Goal: Task Accomplishment & Management: Complete application form

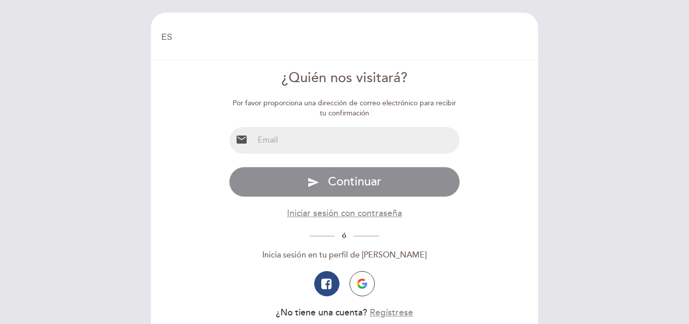
select select "es"
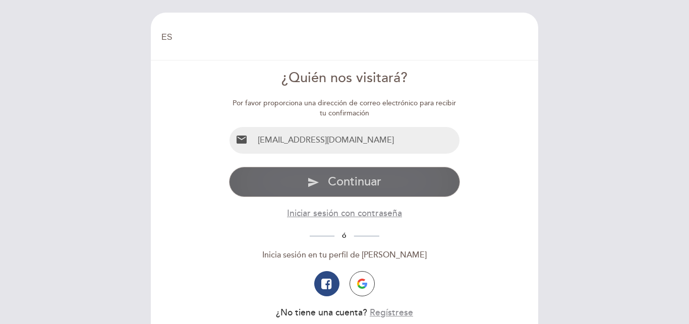
type input "[EMAIL_ADDRESS][DOMAIN_NAME]"
click at [344, 183] on span "Continuar" at bounding box center [354, 181] width 53 height 15
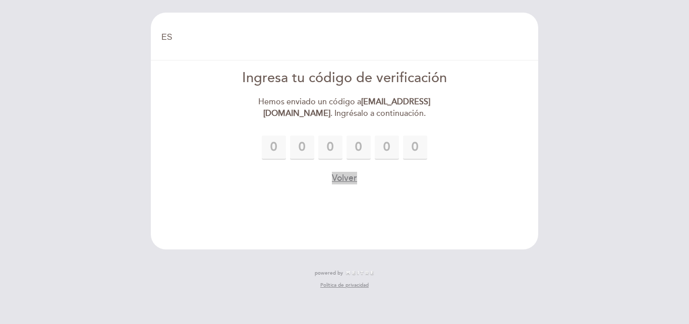
click at [352, 178] on button "Volver" at bounding box center [344, 178] width 25 height 13
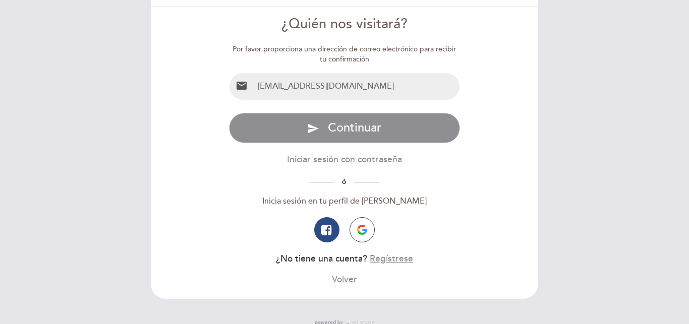
scroll to position [79, 0]
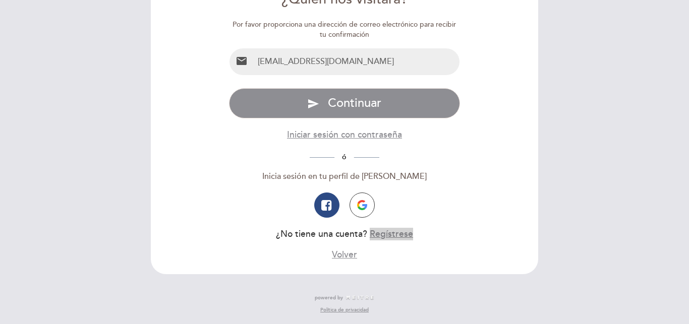
click at [388, 232] on button "Regístrese" at bounding box center [391, 234] width 43 height 13
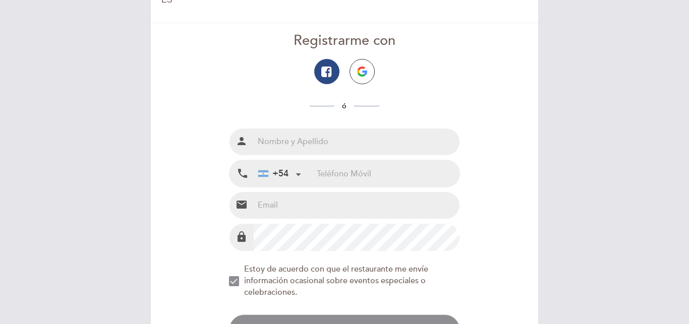
scroll to position [61, 0]
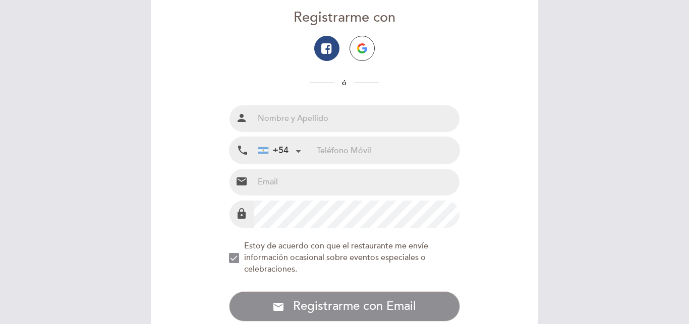
click at [269, 119] on input "text" at bounding box center [357, 118] width 206 height 27
type input "[PERSON_NAME]"
click at [310, 148] on div "+54 [GEOGRAPHIC_DATA] +54 [GEOGRAPHIC_DATA] +54 [GEOGRAPHIC_DATA] ([GEOGRAPHIC_…" at bounding box center [285, 150] width 63 height 27
click at [325, 151] on input "tel" at bounding box center [388, 150] width 143 height 27
type input "1168734944"
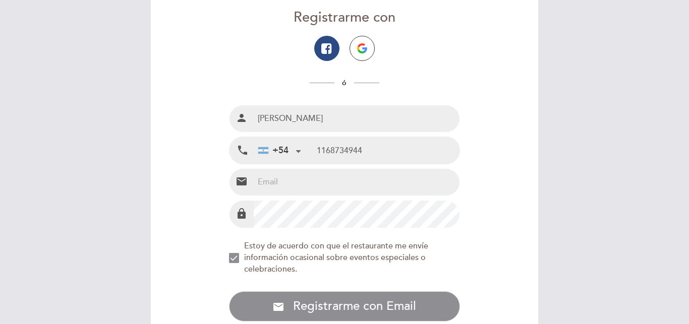
click at [275, 184] on input "email" at bounding box center [357, 182] width 206 height 27
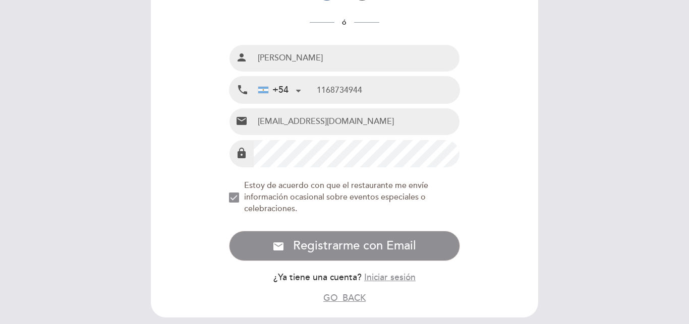
scroll to position [164, 0]
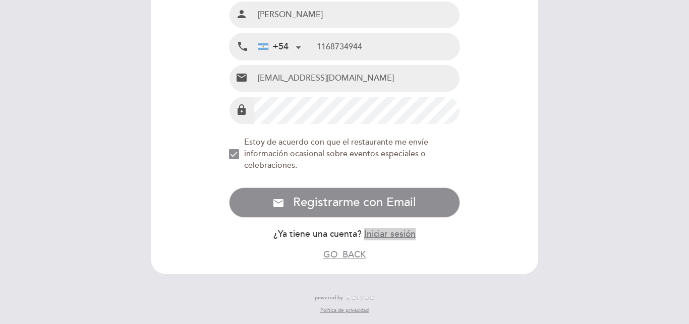
type input "[EMAIL_ADDRESS][DOMAIN_NAME]"
click at [395, 233] on button "Iniciar sesión" at bounding box center [389, 234] width 51 height 13
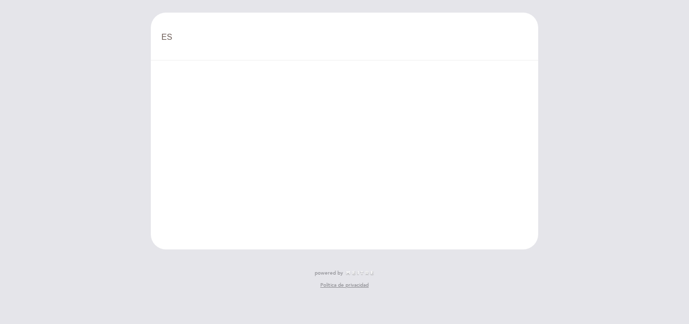
scroll to position [0, 0]
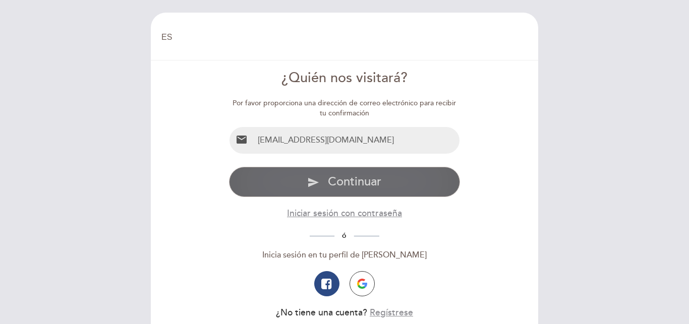
click at [356, 184] on span "Continuar" at bounding box center [354, 181] width 53 height 15
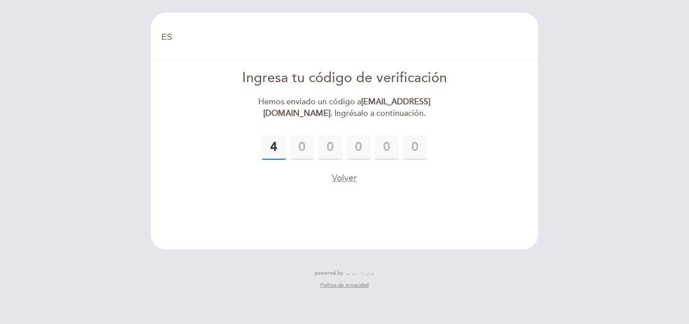
type input "4"
type input "2"
type input "8"
type input "3"
type input "8"
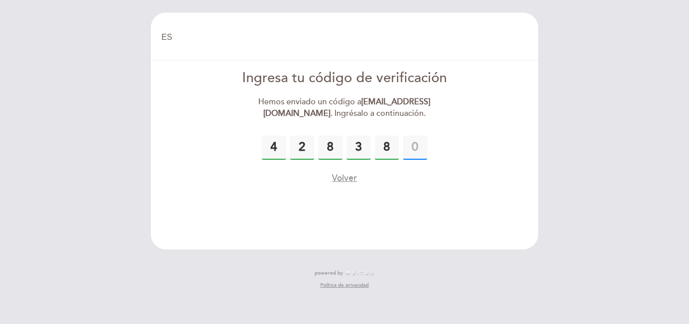
type input "2"
